Goal: Information Seeking & Learning: Learn about a topic

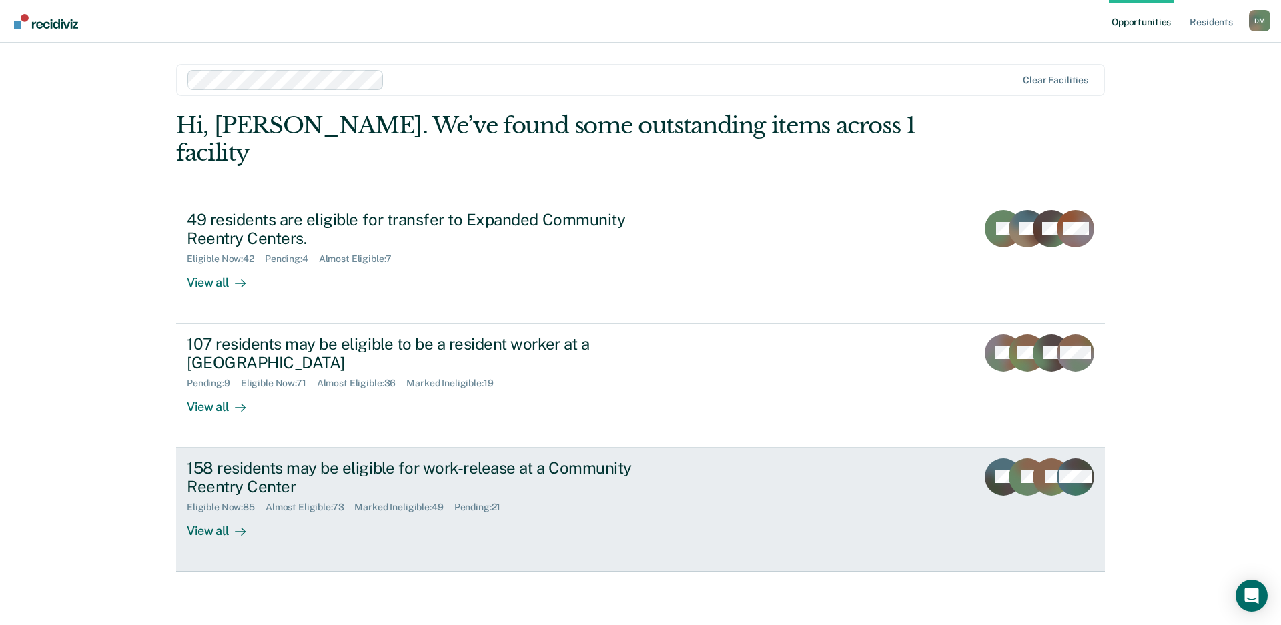
click at [653, 458] on div "158 residents may be eligible for work-release at a Community Reentry Center" at bounding box center [421, 477] width 468 height 39
click at [710, 471] on link "158 residents may be eligible for work-release at a Community Reentry Center El…" at bounding box center [640, 510] width 929 height 124
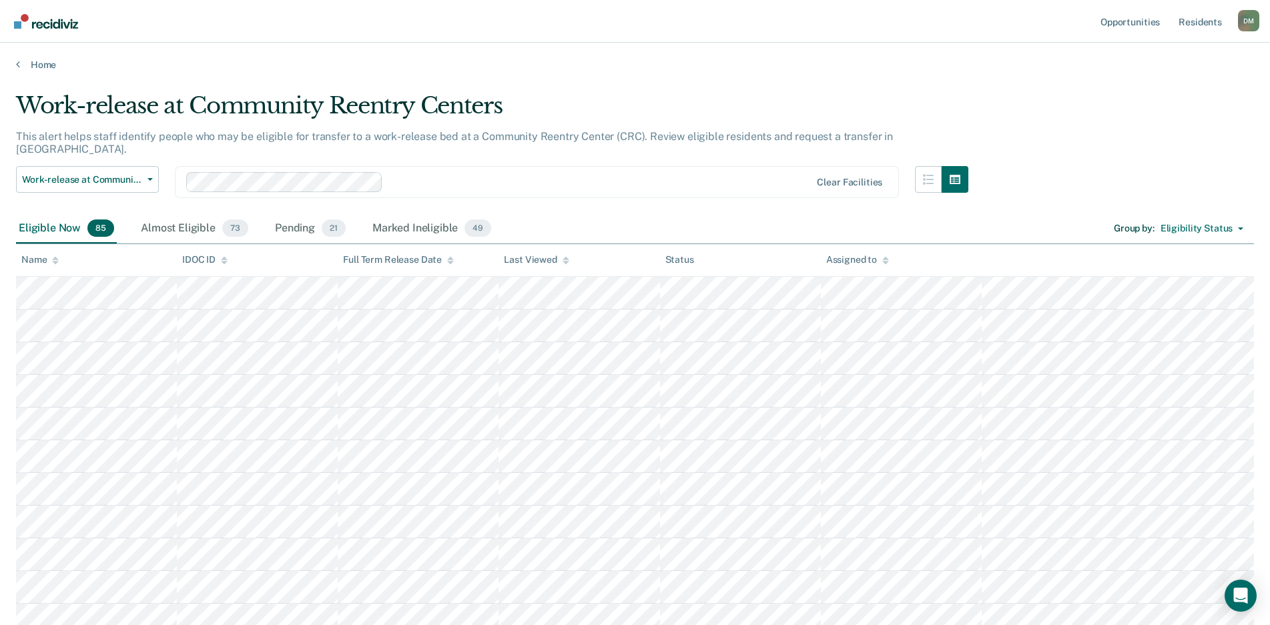
click at [563, 262] on icon at bounding box center [565, 260] width 7 height 9
click at [566, 262] on icon at bounding box center [565, 260] width 7 height 9
